Goal: Task Accomplishment & Management: Use online tool/utility

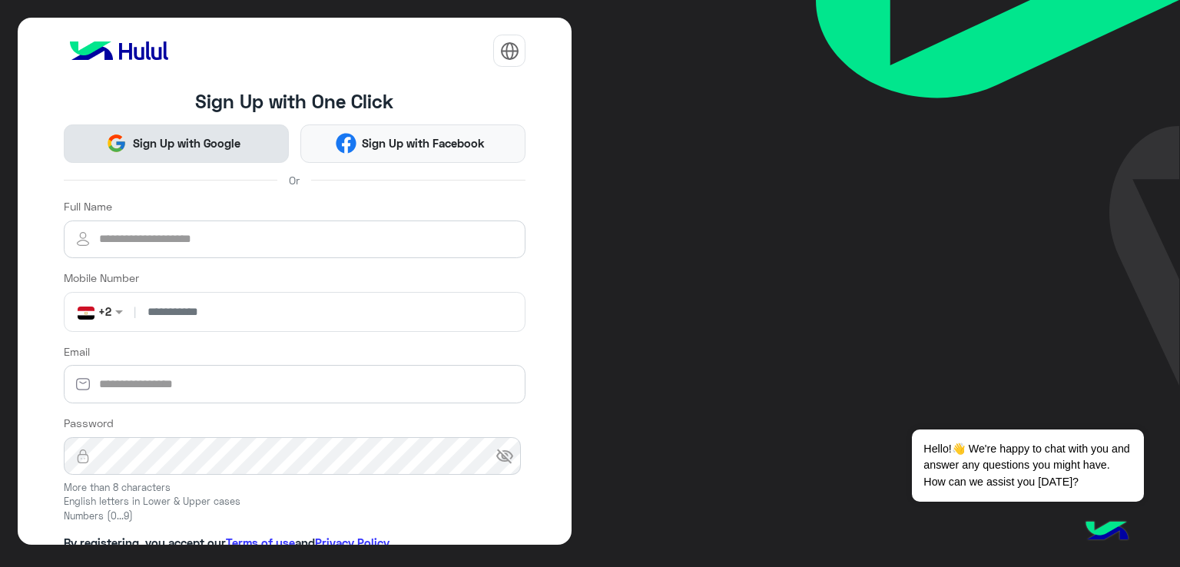
click at [172, 128] on button "Sign Up with Google" at bounding box center [176, 143] width 225 height 38
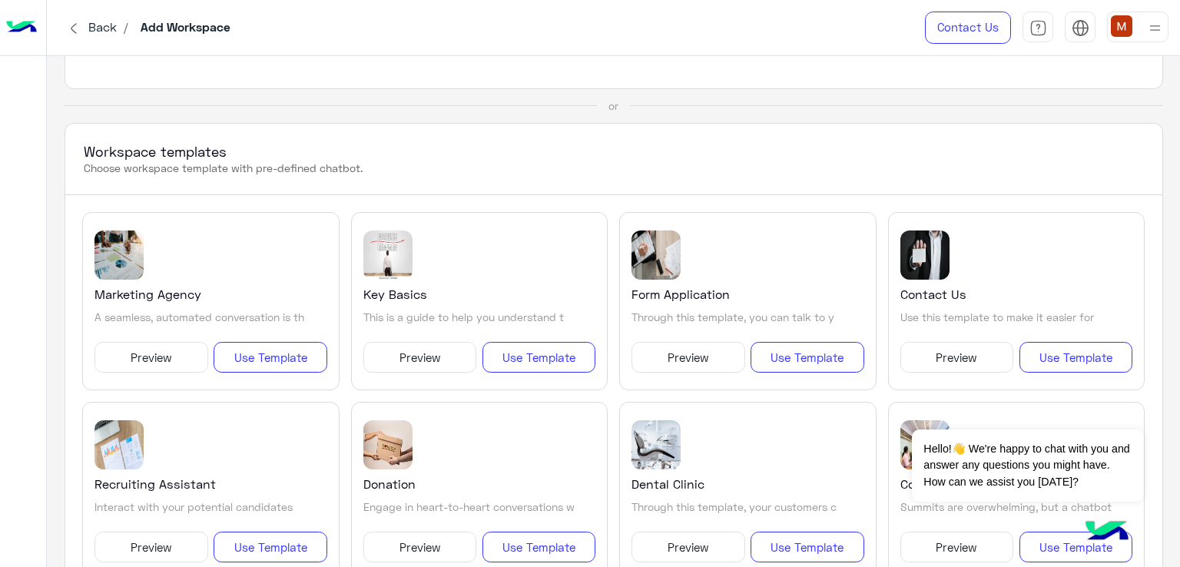
scroll to position [230, 0]
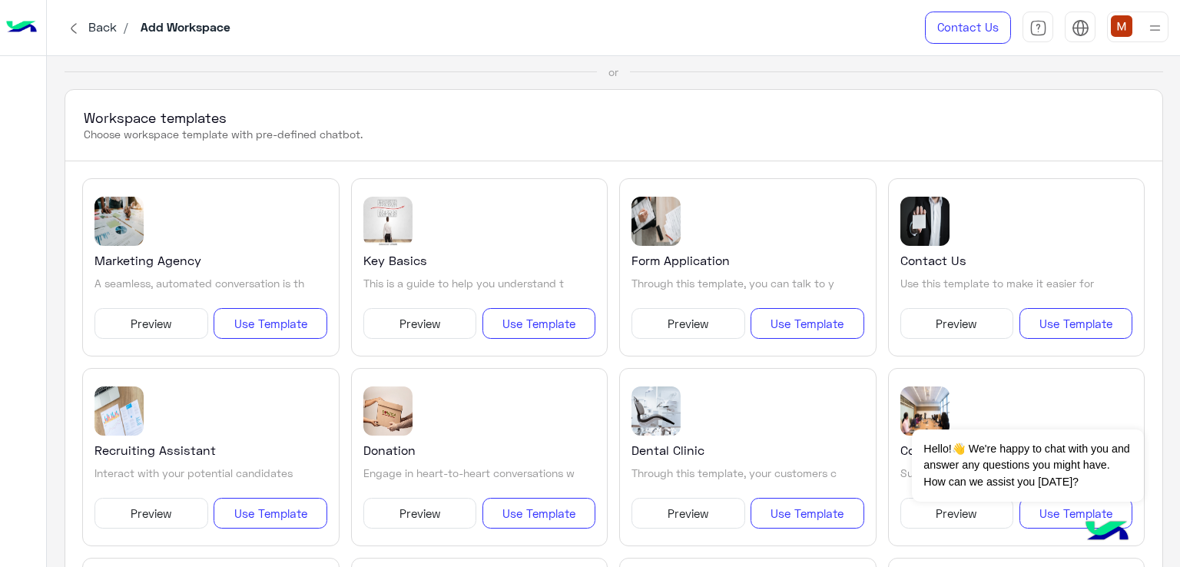
click at [167, 320] on button "Preview" at bounding box center [150, 323] width 113 height 31
